Goal: Task Accomplishment & Management: Use online tool/utility

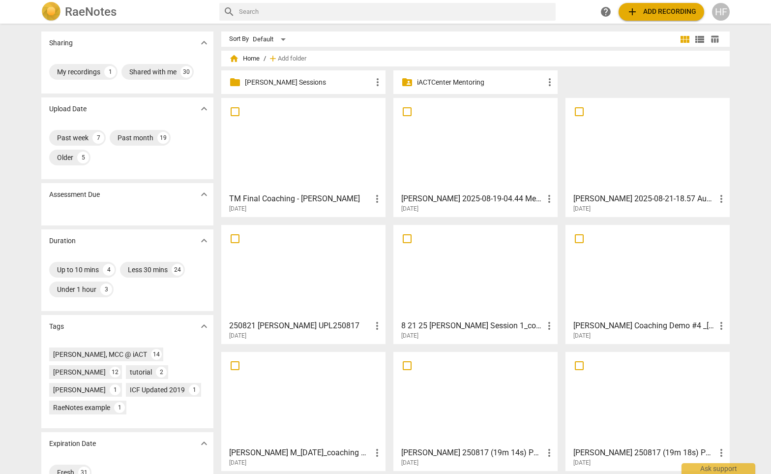
click at [321, 85] on p "[PERSON_NAME] Sessions" at bounding box center [308, 82] width 127 height 10
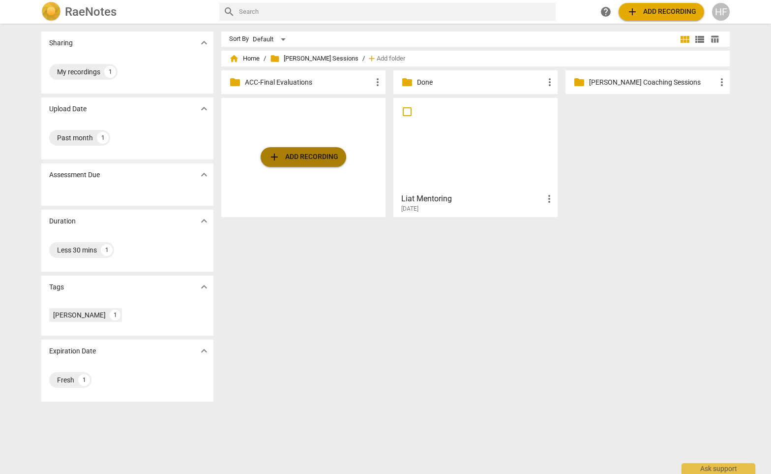
click at [330, 160] on span "add Add recording" at bounding box center [303, 157] width 70 height 12
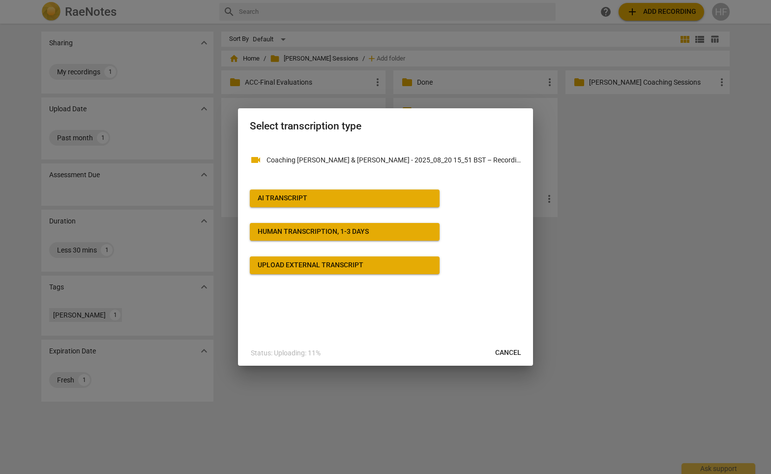
click at [361, 196] on span "AI Transcript" at bounding box center [345, 198] width 174 height 10
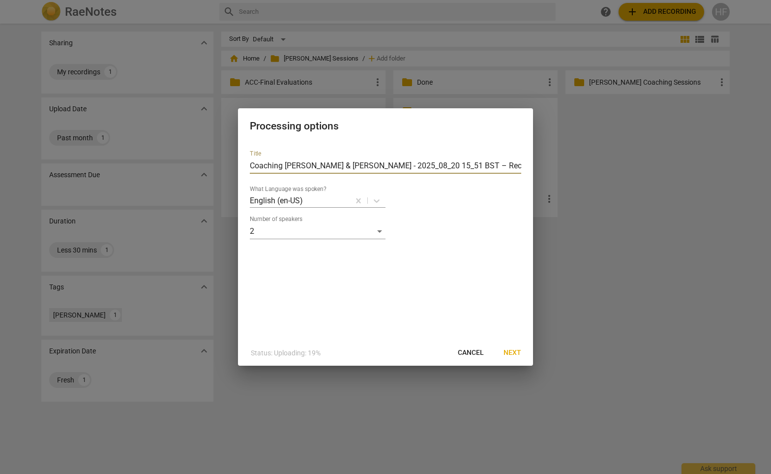
drag, startPoint x: 336, startPoint y: 165, endPoint x: 227, endPoint y: 168, distance: 108.7
click at [227, 168] on div "Processing options Title Coaching [PERSON_NAME] & [PERSON_NAME] - 2025_08_20 15…" at bounding box center [385, 237] width 771 height 474
drag, startPoint x: 424, startPoint y: 168, endPoint x: 282, endPoint y: 165, distance: 142.1
click at [282, 165] on input "[PERSON_NAME] - 2025_08_20 15_51 BST – Recording (2)" at bounding box center [385, 166] width 271 height 16
type input "[PERSON_NAME] 2"
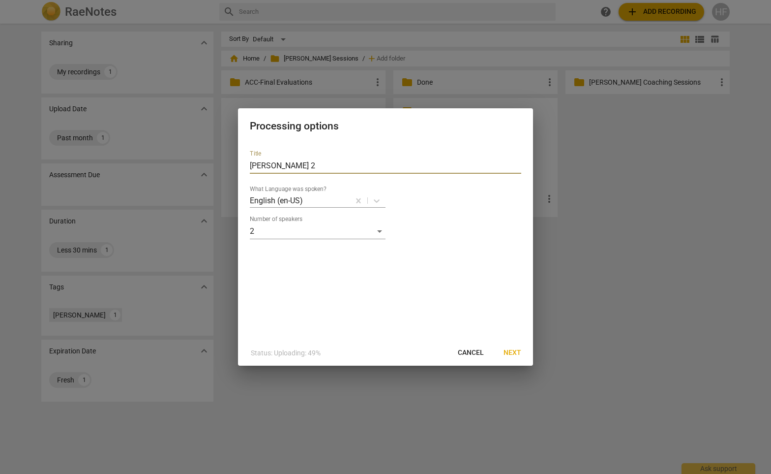
click at [510, 351] on span "Next" at bounding box center [513, 353] width 18 height 10
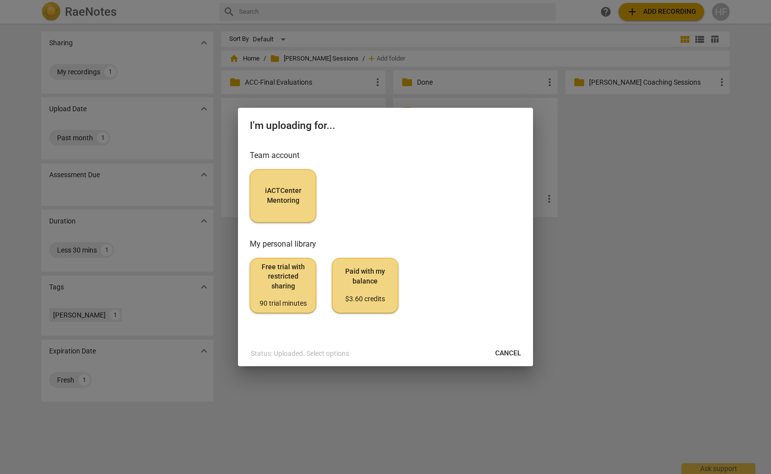
click at [260, 198] on span "iACTCenter Mentoring" at bounding box center [283, 195] width 50 height 19
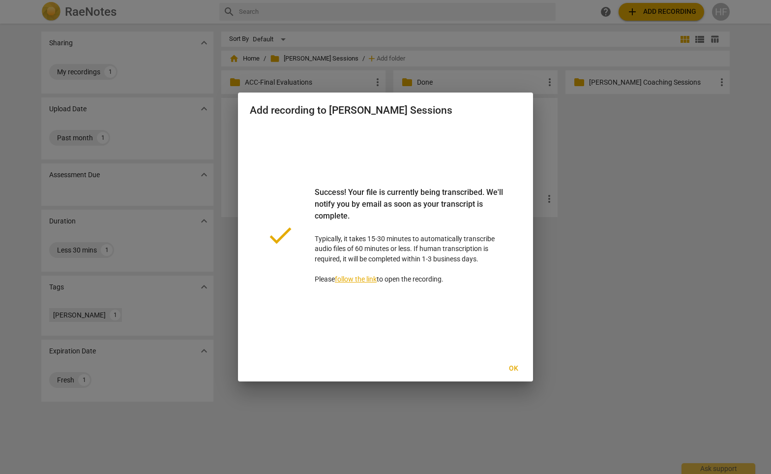
click at [510, 381] on div "Add recording to [PERSON_NAME] Sessions done Success! Your file is currently be…" at bounding box center [385, 236] width 295 height 289
click at [511, 366] on span "Ok" at bounding box center [514, 368] width 16 height 10
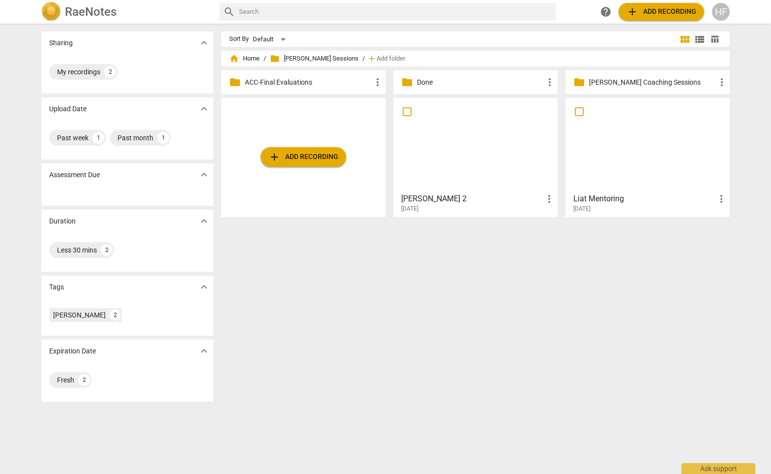
click at [447, 197] on h3 "[PERSON_NAME] 2" at bounding box center [472, 199] width 142 height 12
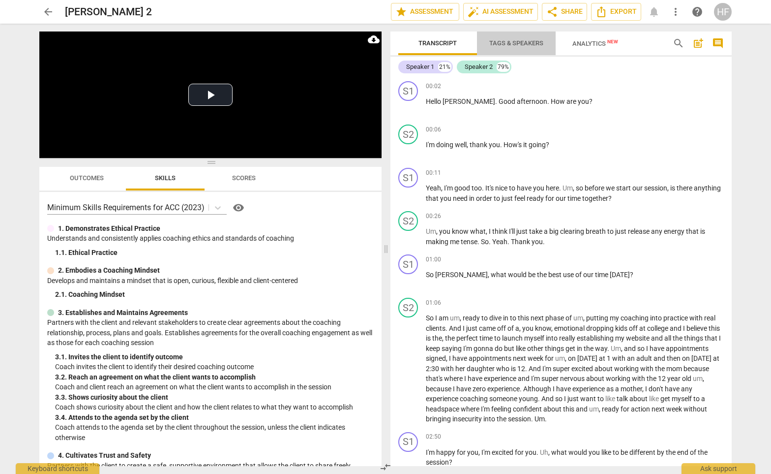
click at [531, 37] on span "Tags & Speakers" at bounding box center [516, 43] width 78 height 13
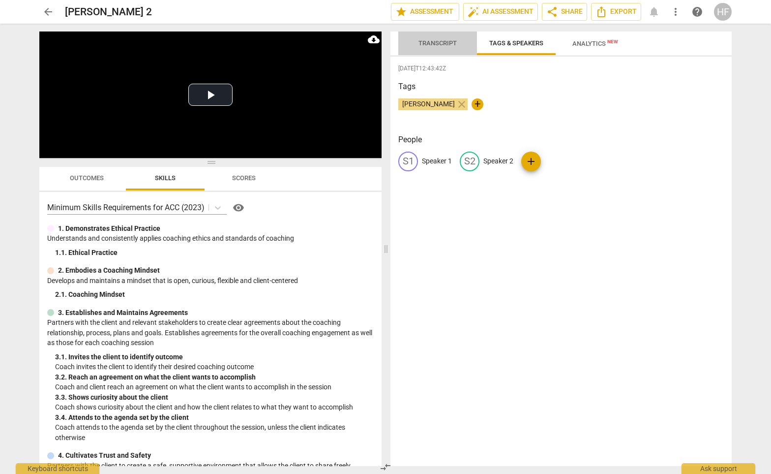
click at [443, 50] on button "Transcript" at bounding box center [437, 43] width 79 height 24
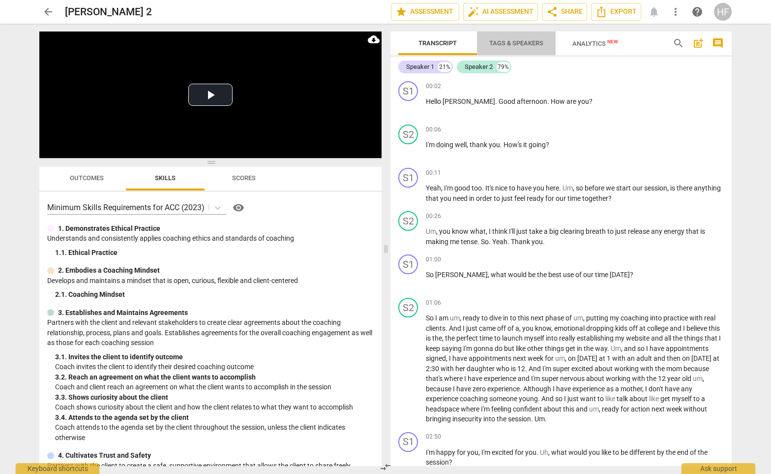
click at [519, 41] on span "Tags & Speakers" at bounding box center [516, 42] width 54 height 7
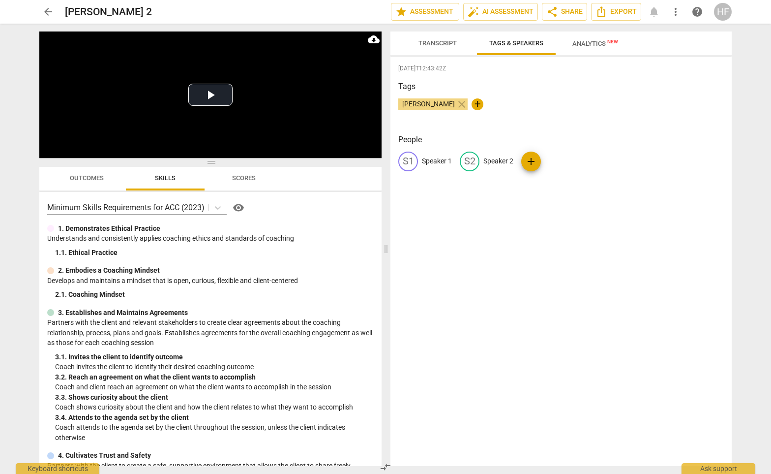
click at [437, 162] on p "Speaker 1" at bounding box center [437, 161] width 30 height 10
type input "[PERSON_NAME]"
click at [565, 157] on p "Speaker 2" at bounding box center [562, 161] width 30 height 10
type input "Client"
click at [612, 117] on div "[PERSON_NAME] close +" at bounding box center [561, 108] width 326 height 20
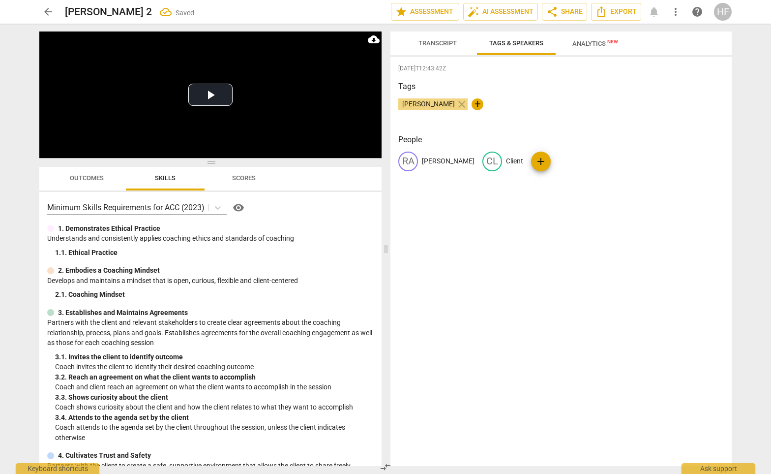
click at [440, 42] on span "Transcript" at bounding box center [437, 42] width 38 height 7
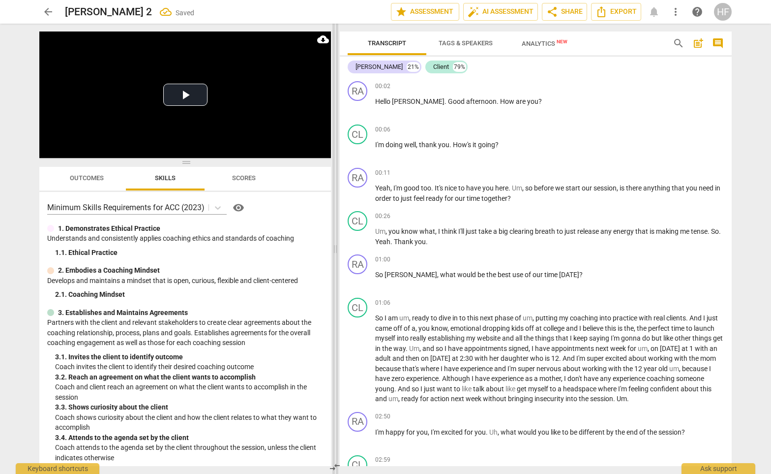
drag, startPoint x: 386, startPoint y: 249, endPoint x: 281, endPoint y: 250, distance: 105.2
click at [332, 250] on span at bounding box center [335, 249] width 6 height 450
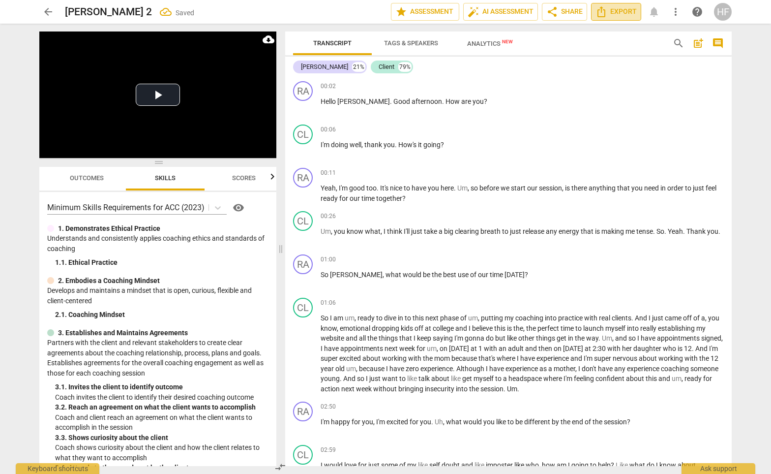
click at [631, 14] on span "Export" at bounding box center [615, 12] width 41 height 12
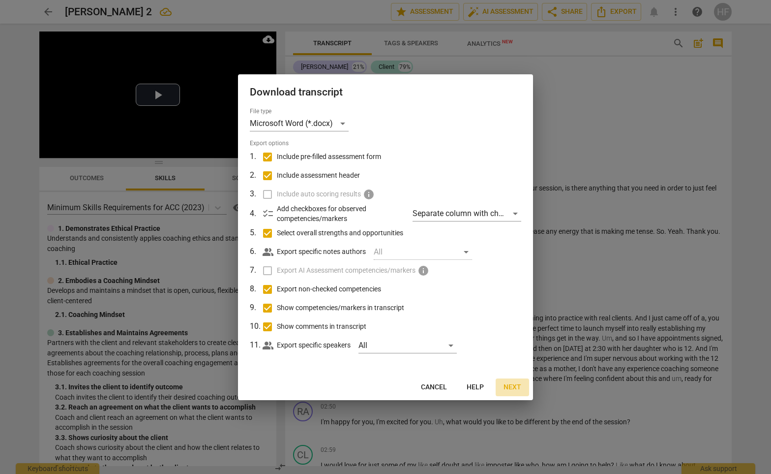
click at [513, 383] on span "Next" at bounding box center [513, 387] width 18 height 10
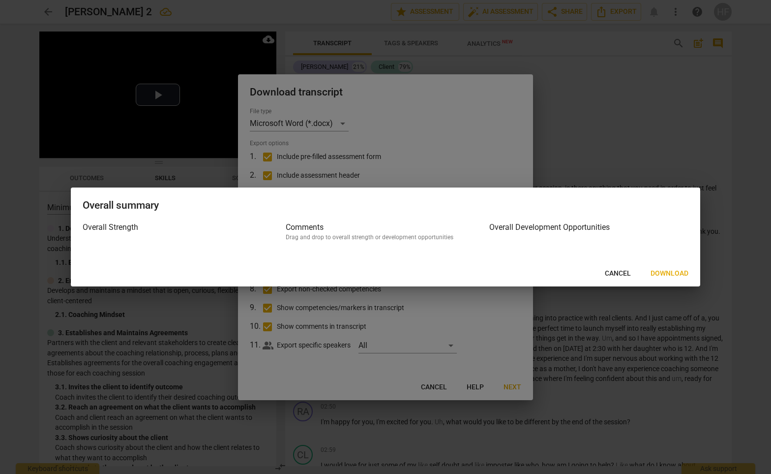
click at [669, 266] on button "Download" at bounding box center [670, 274] width 54 height 18
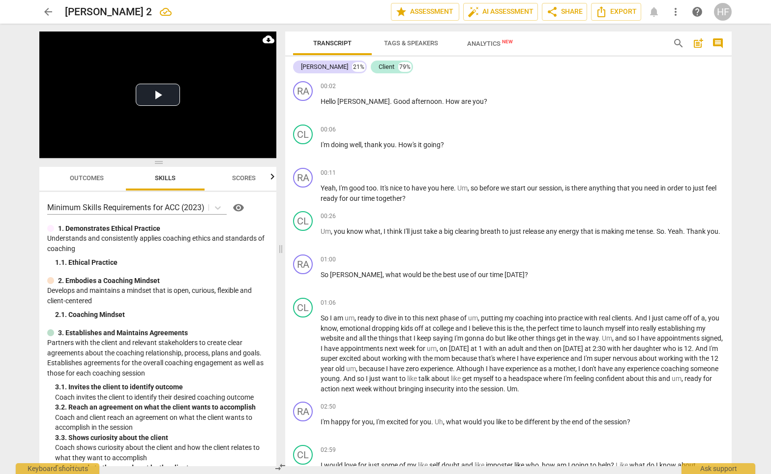
click at [51, 14] on span "arrow_back" at bounding box center [48, 12] width 12 height 12
